Goal: Navigation & Orientation: Find specific page/section

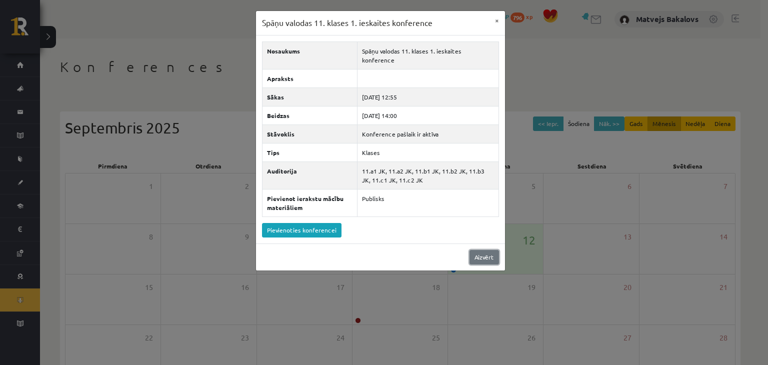
click at [487, 250] on link "Aizvērt" at bounding box center [483, 257] width 29 height 14
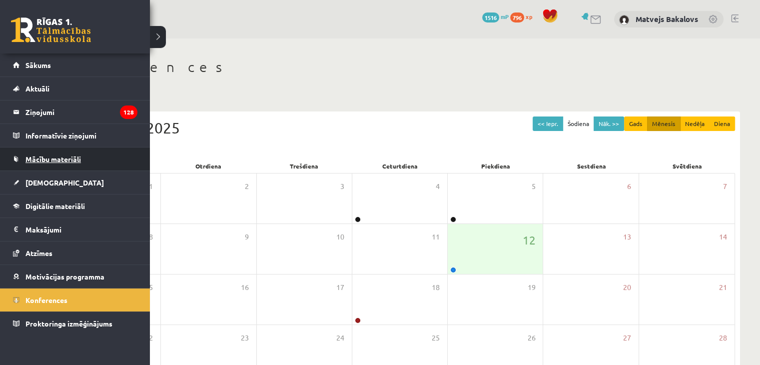
click at [84, 160] on link "Mācību materiāli" at bounding box center [75, 158] width 124 height 23
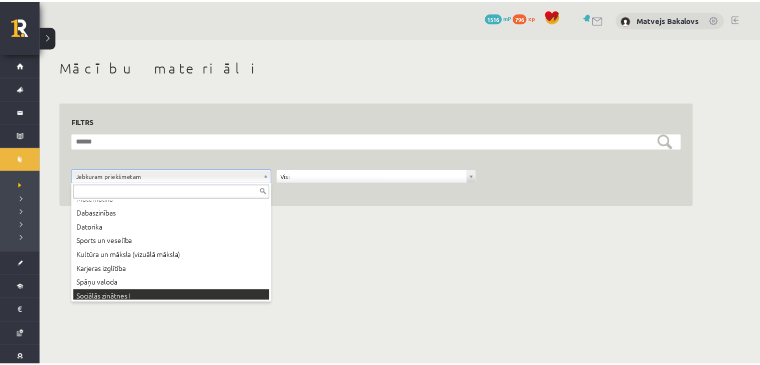
scroll to position [68, 0]
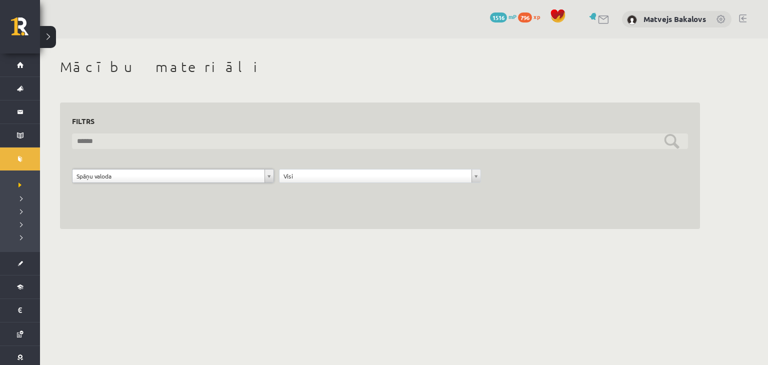
click at [305, 141] on input "text" at bounding box center [380, 140] width 616 height 15
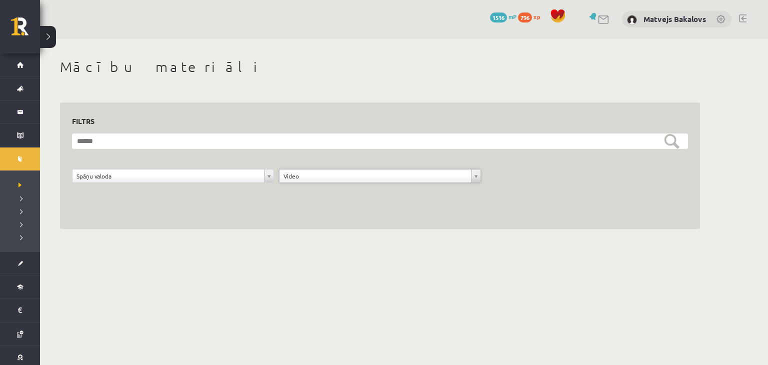
drag, startPoint x: 322, startPoint y: 175, endPoint x: 322, endPoint y: 193, distance: 17.5
click at [340, 155] on form "**********" at bounding box center [380, 163] width 616 height 60
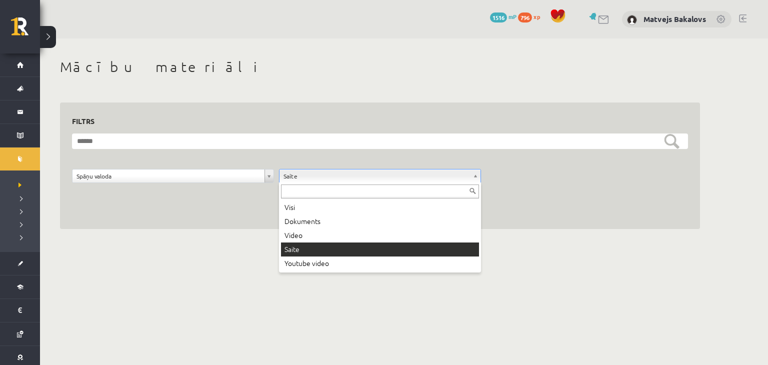
drag, startPoint x: 336, startPoint y: 175, endPoint x: 334, endPoint y: 185, distance: 10.7
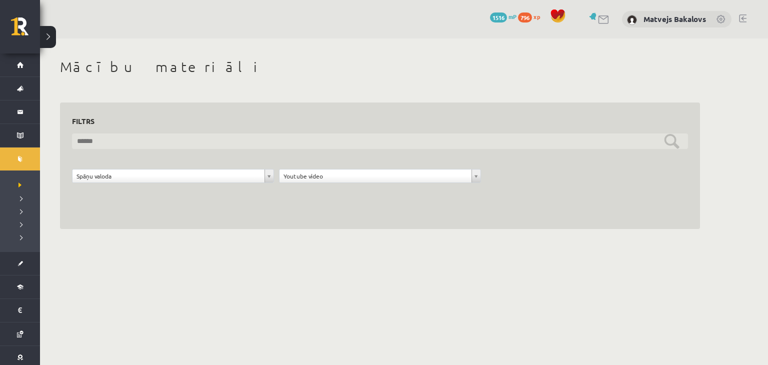
click at [677, 142] on input "text" at bounding box center [380, 140] width 616 height 15
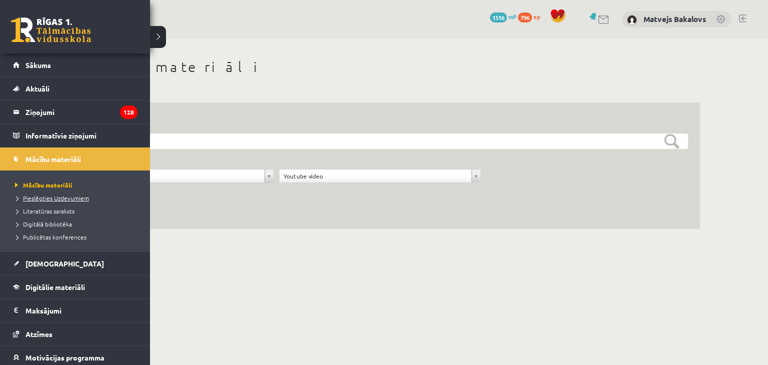
click at [78, 197] on span "Pieslēgties Uzdevumiem" at bounding box center [50, 198] width 76 height 8
click at [59, 239] on span "Publicētas konferences" at bounding box center [49, 237] width 74 height 8
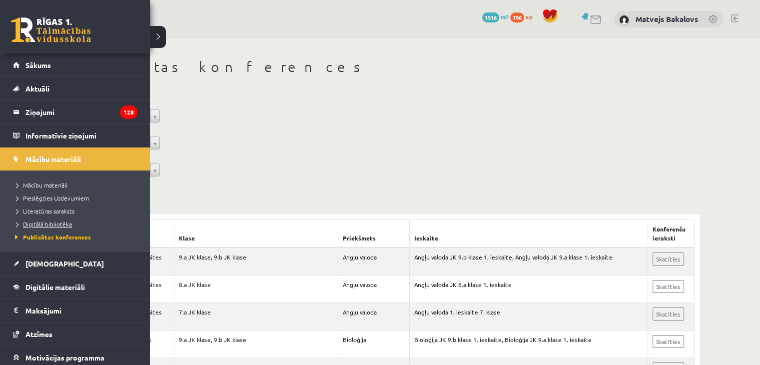
click at [56, 223] on span "Digitālā bibliotēka" at bounding box center [41, 224] width 59 height 8
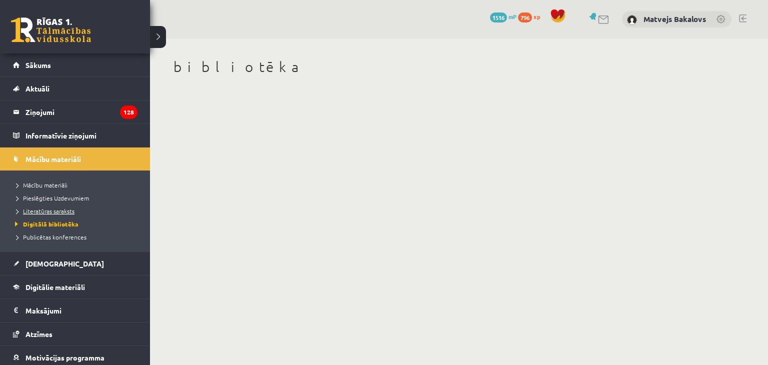
click at [44, 211] on span "Literatūras saraksts" at bounding box center [43, 211] width 62 height 8
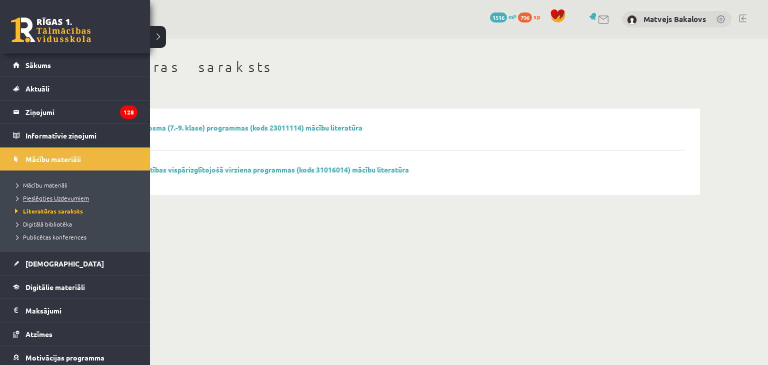
click at [33, 196] on span "Pieslēgties Uzdevumiem" at bounding box center [50, 198] width 76 height 8
click at [40, 200] on span "Pieslēgties Uzdevumiem" at bounding box center [53, 198] width 82 height 8
click at [82, 136] on legend "Informatīvie ziņojumi 0" at bounding box center [81, 135] width 112 height 23
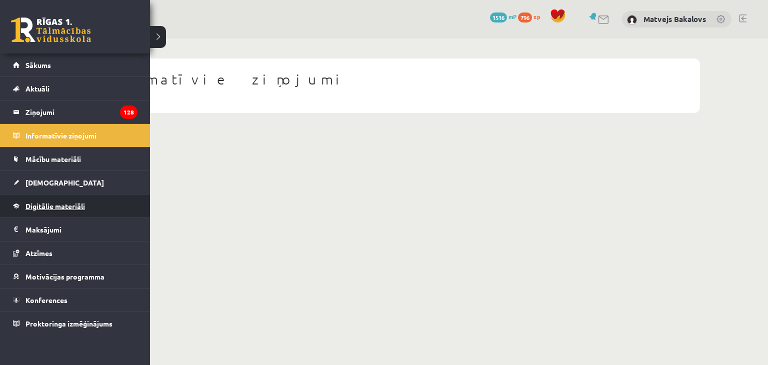
click at [84, 208] on span "Digitālie materiāli" at bounding box center [54, 205] width 59 height 9
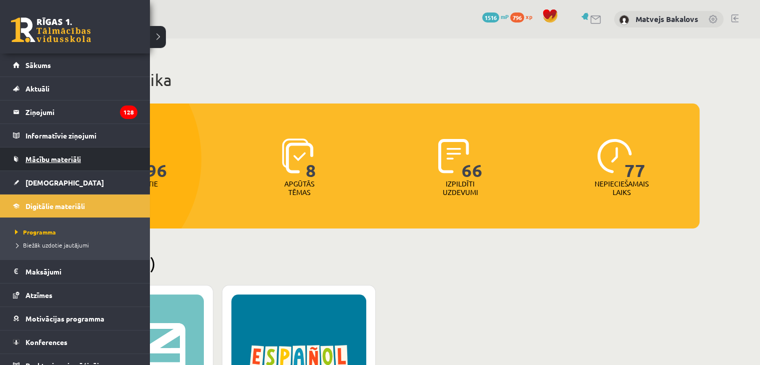
click at [82, 152] on link "Mācību materiāli" at bounding box center [75, 158] width 124 height 23
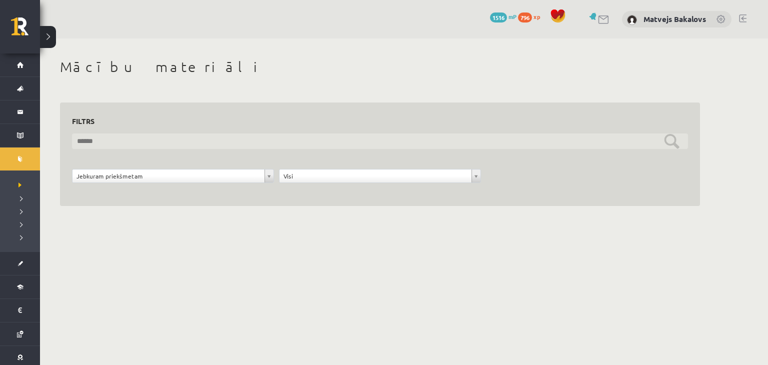
click at [89, 137] on input "text" at bounding box center [380, 140] width 616 height 15
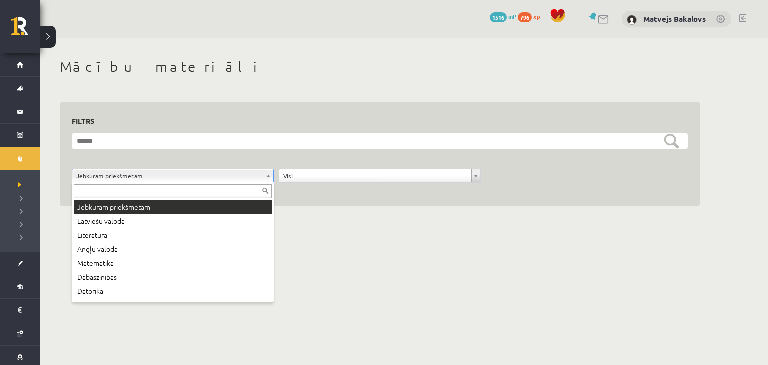
drag, startPoint x: 138, startPoint y: 170, endPoint x: 137, endPoint y: 178, distance: 7.5
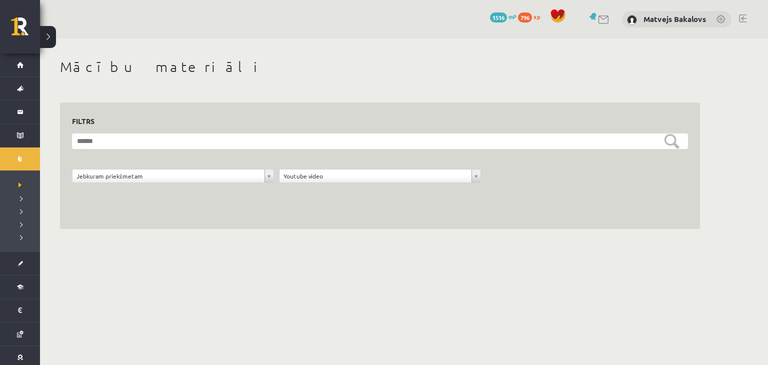
click at [328, 167] on form "**********" at bounding box center [380, 163] width 616 height 60
click at [331, 184] on div "**********" at bounding box center [379, 178] width 207 height 19
click at [336, 256] on body "0 Dāvanas 1516 mP 796 xp [PERSON_NAME] Sākums Aktuāli Kā mācīties eSKOLĀ Kontak…" at bounding box center [384, 182] width 768 height 365
drag, startPoint x: 338, startPoint y: 283, endPoint x: 453, endPoint y: 219, distance: 131.8
click at [329, 194] on div "**********" at bounding box center [380, 165] width 640 height 127
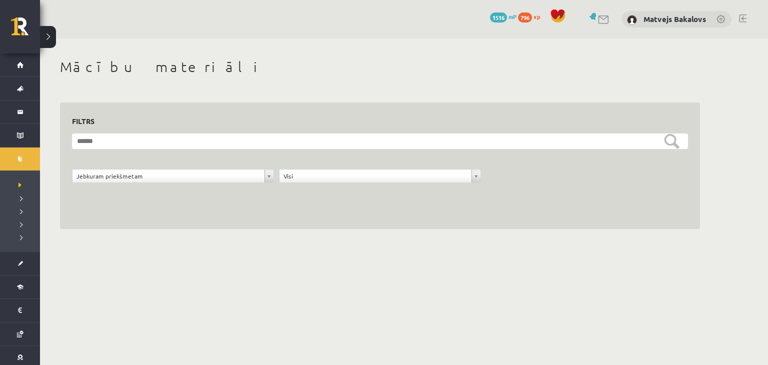
drag, startPoint x: 294, startPoint y: 252, endPoint x: 133, endPoint y: 241, distance: 161.4
click at [133, 241] on div "**********" at bounding box center [380, 143] width 680 height 210
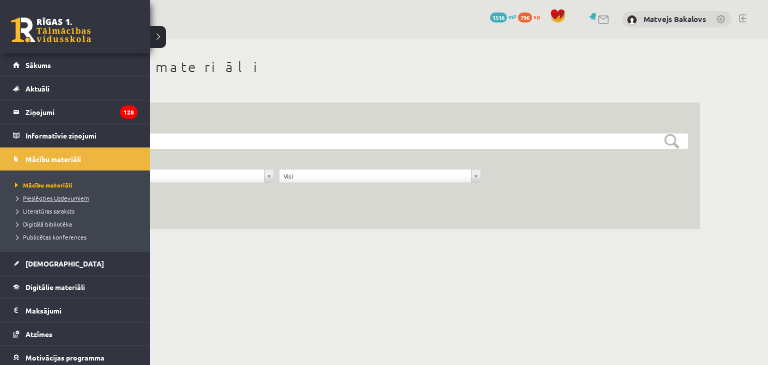
click at [70, 198] on span "Pieslēgties Uzdevumiem" at bounding box center [50, 198] width 76 height 8
click at [40, 198] on span "Pieslēgties Uzdevumiem" at bounding box center [53, 198] width 82 height 8
click at [32, 197] on span "Pieslēgties Uzdevumiem" at bounding box center [53, 198] width 82 height 8
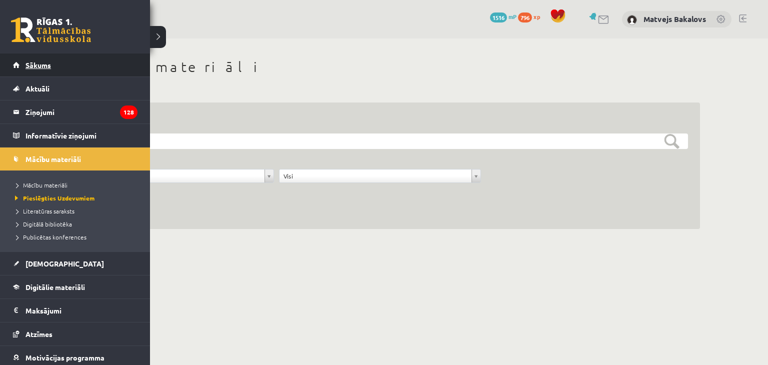
click at [40, 64] on span "Sākums" at bounding box center [37, 64] width 25 height 9
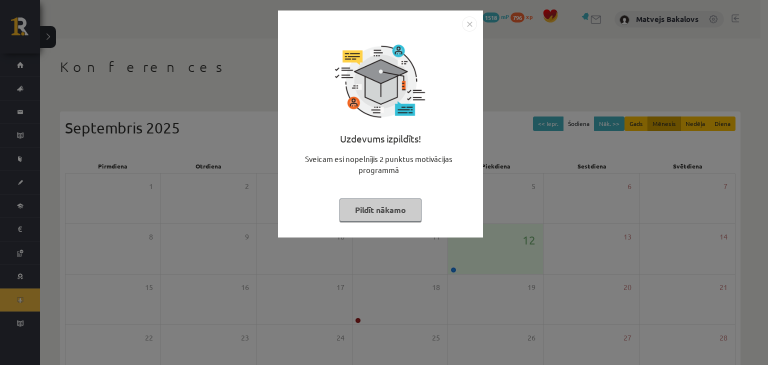
click at [470, 19] on img "Close" at bounding box center [469, 23] width 15 height 15
